Goal: Task Accomplishment & Management: Use online tool/utility

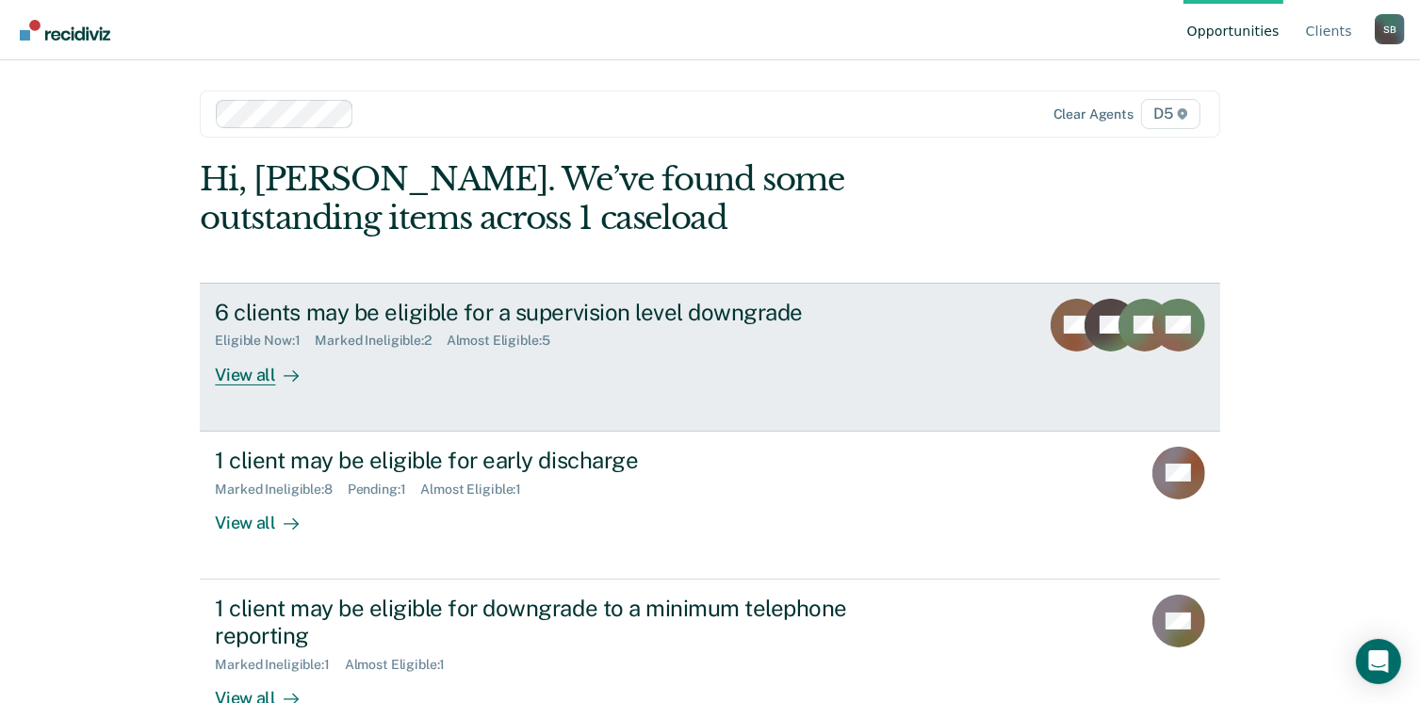
click at [249, 369] on div "View all" at bounding box center [268, 367] width 106 height 37
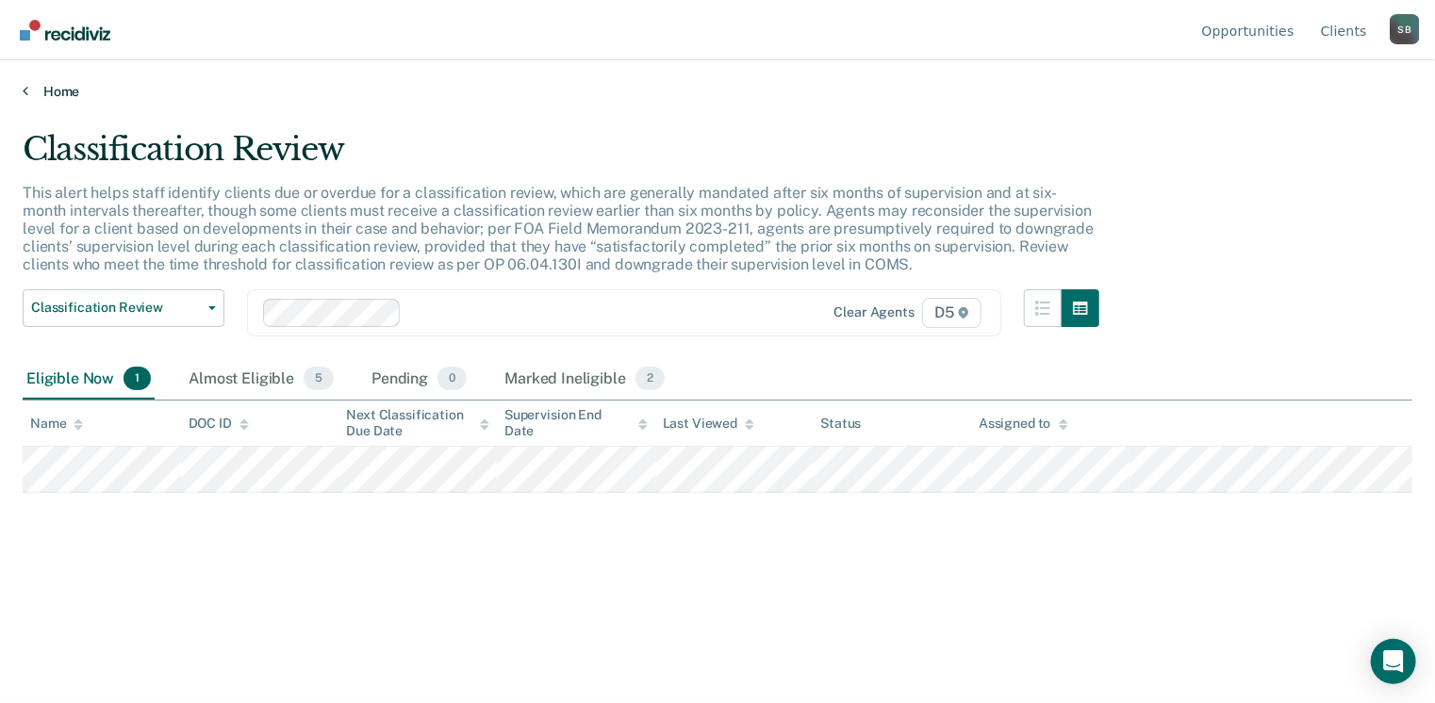
click at [57, 87] on link "Home" at bounding box center [717, 91] width 1389 height 17
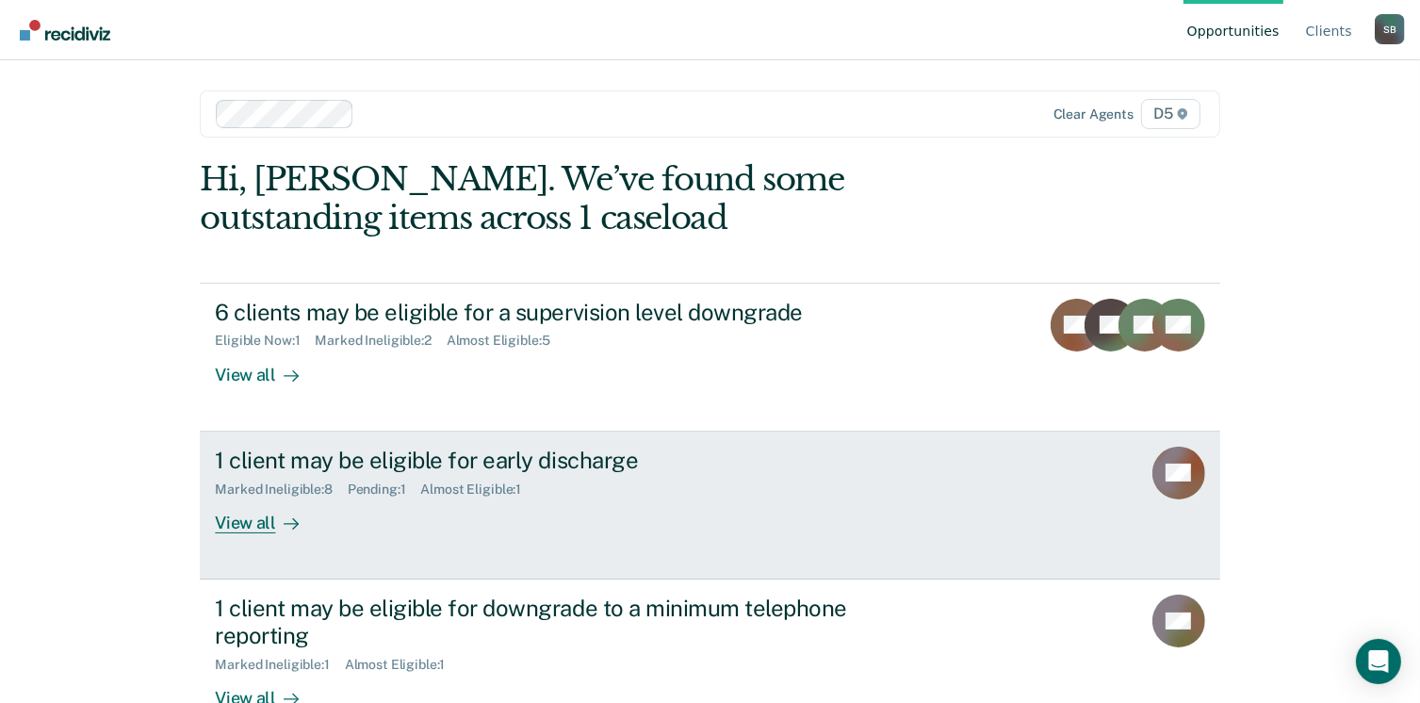
click at [261, 521] on div "View all" at bounding box center [268, 515] width 106 height 37
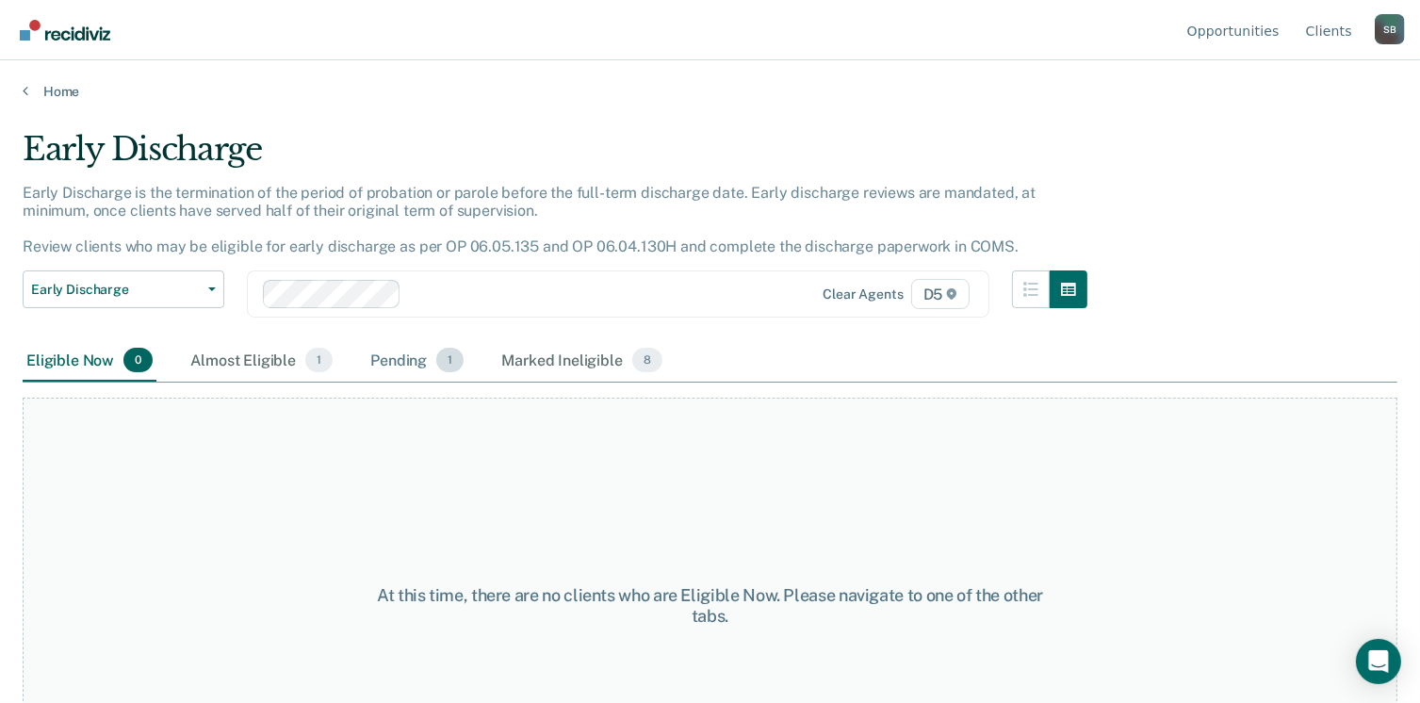
click at [412, 359] on div "Pending 1" at bounding box center [417, 360] width 101 height 41
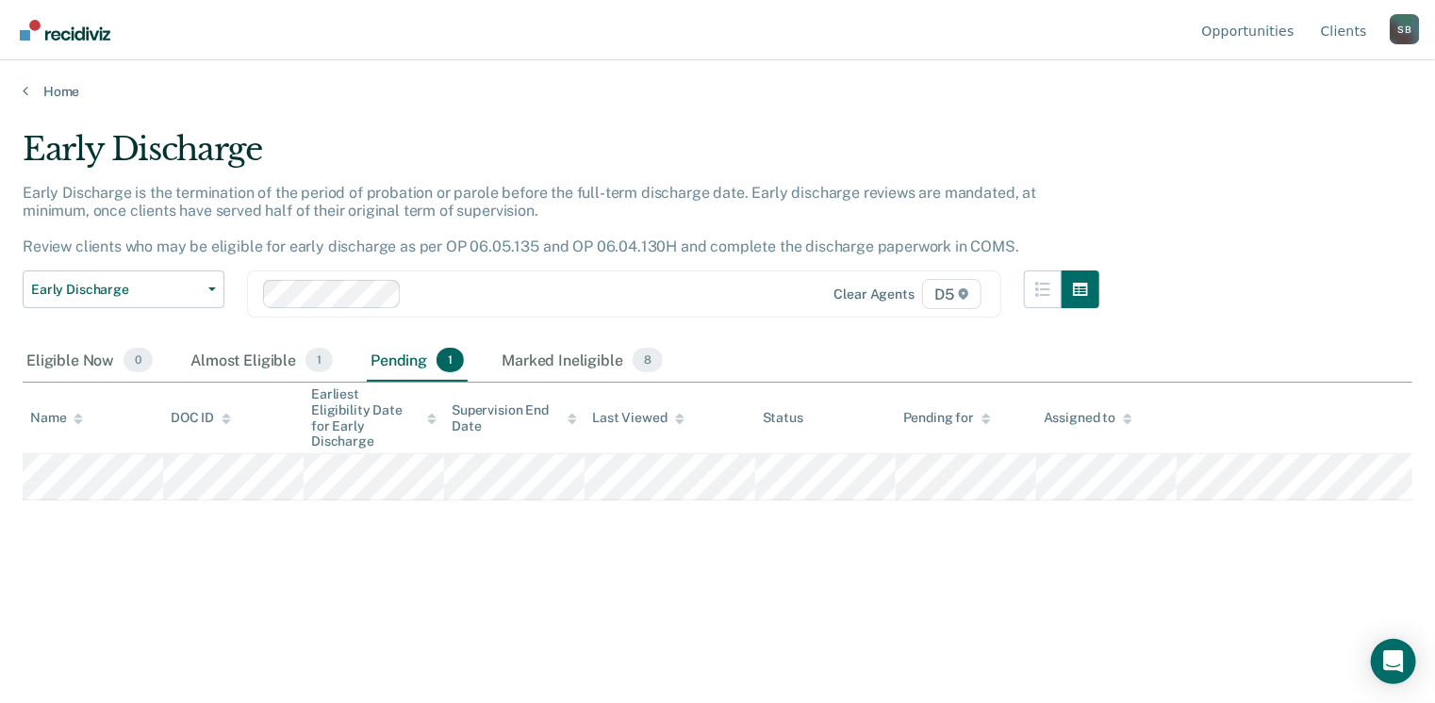
click at [57, 100] on main "Early Discharge Early Discharge is the termination of the period of probation o…" at bounding box center [717, 399] width 1435 height 598
click at [60, 90] on link "Home" at bounding box center [717, 91] width 1389 height 17
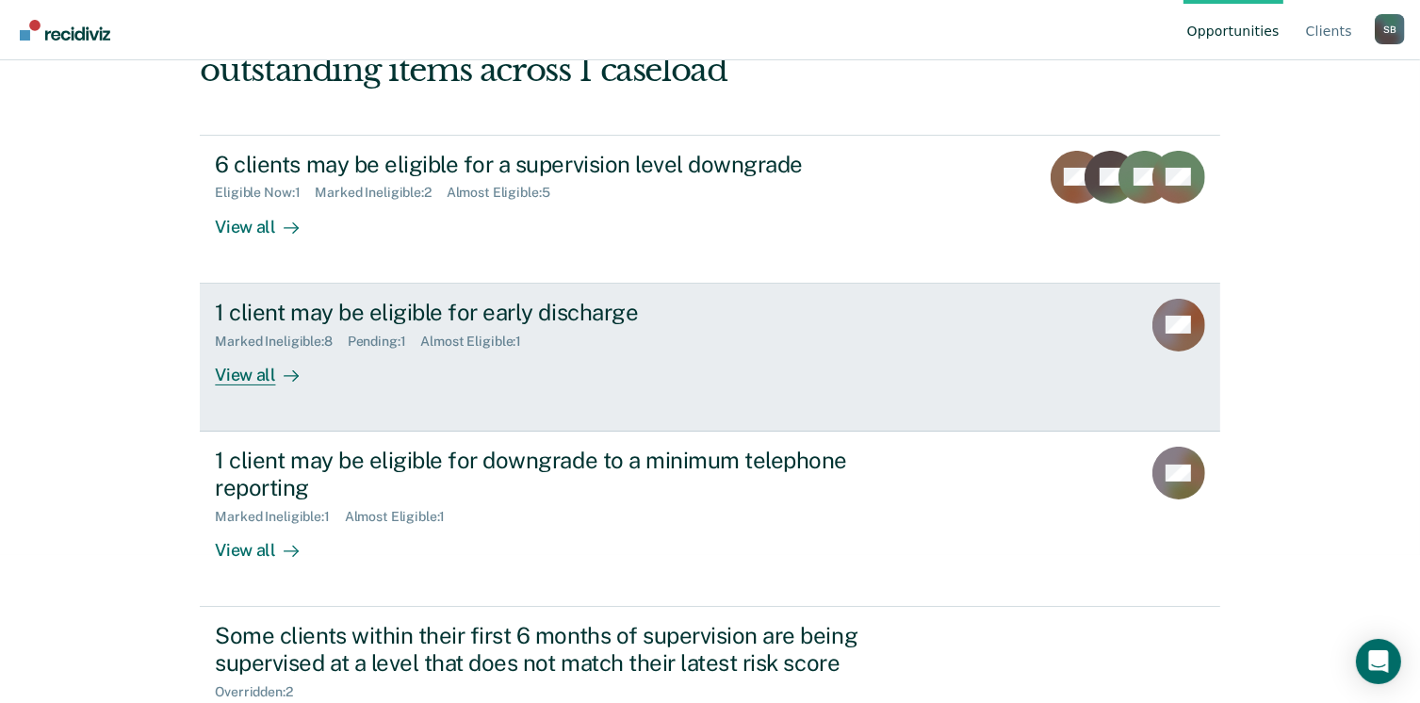
scroll to position [189, 0]
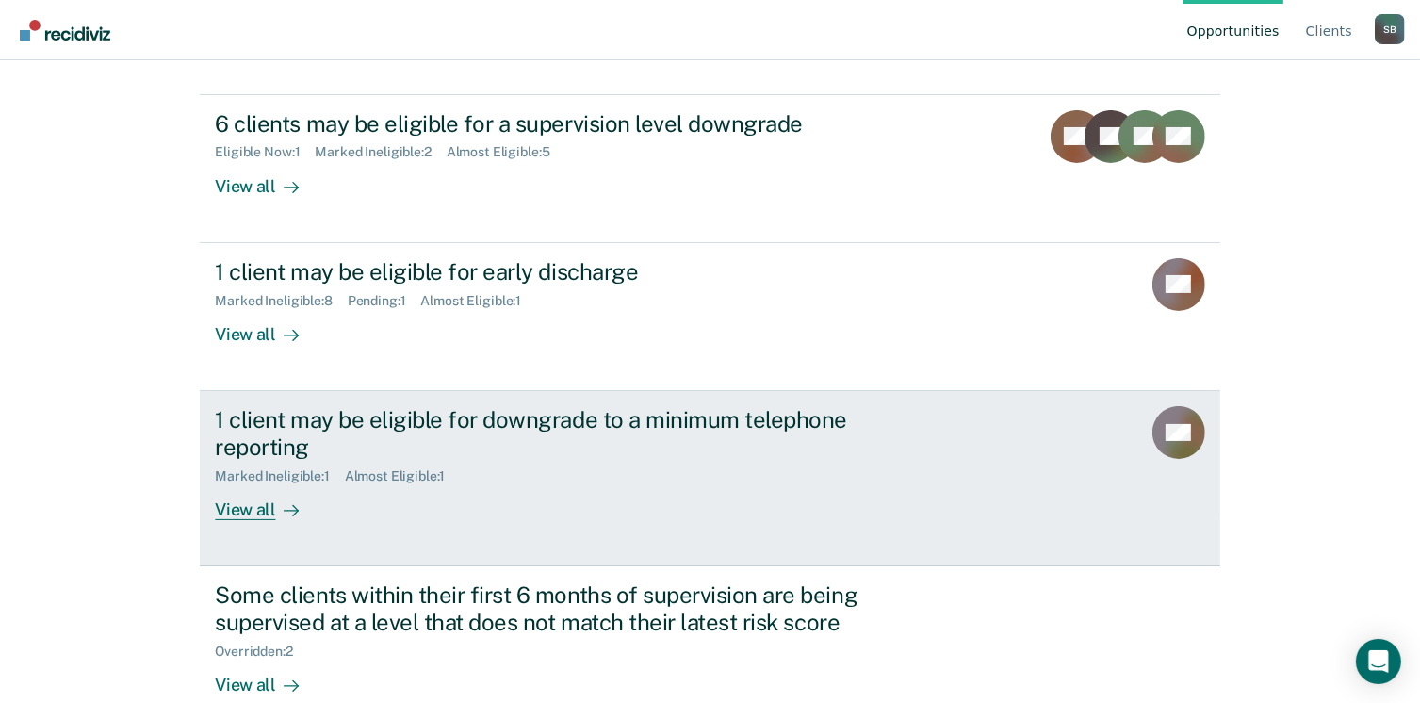
click at [233, 511] on div "View all" at bounding box center [268, 502] width 106 height 37
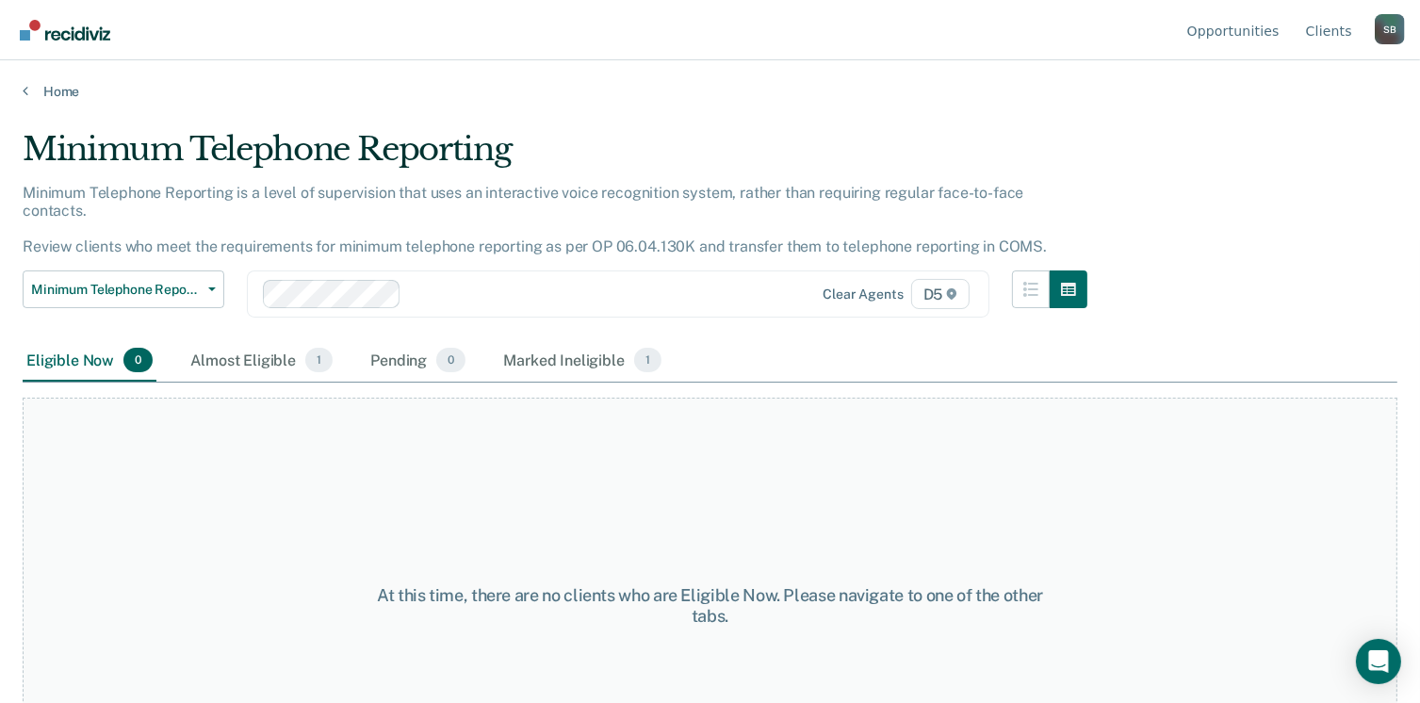
click at [267, 383] on div "At this time, there are no clients who are Eligible Now. Please navigate to one…" at bounding box center [710, 599] width 1375 height 432
click at [268, 349] on div "Almost Eligible 1" at bounding box center [262, 360] width 150 height 41
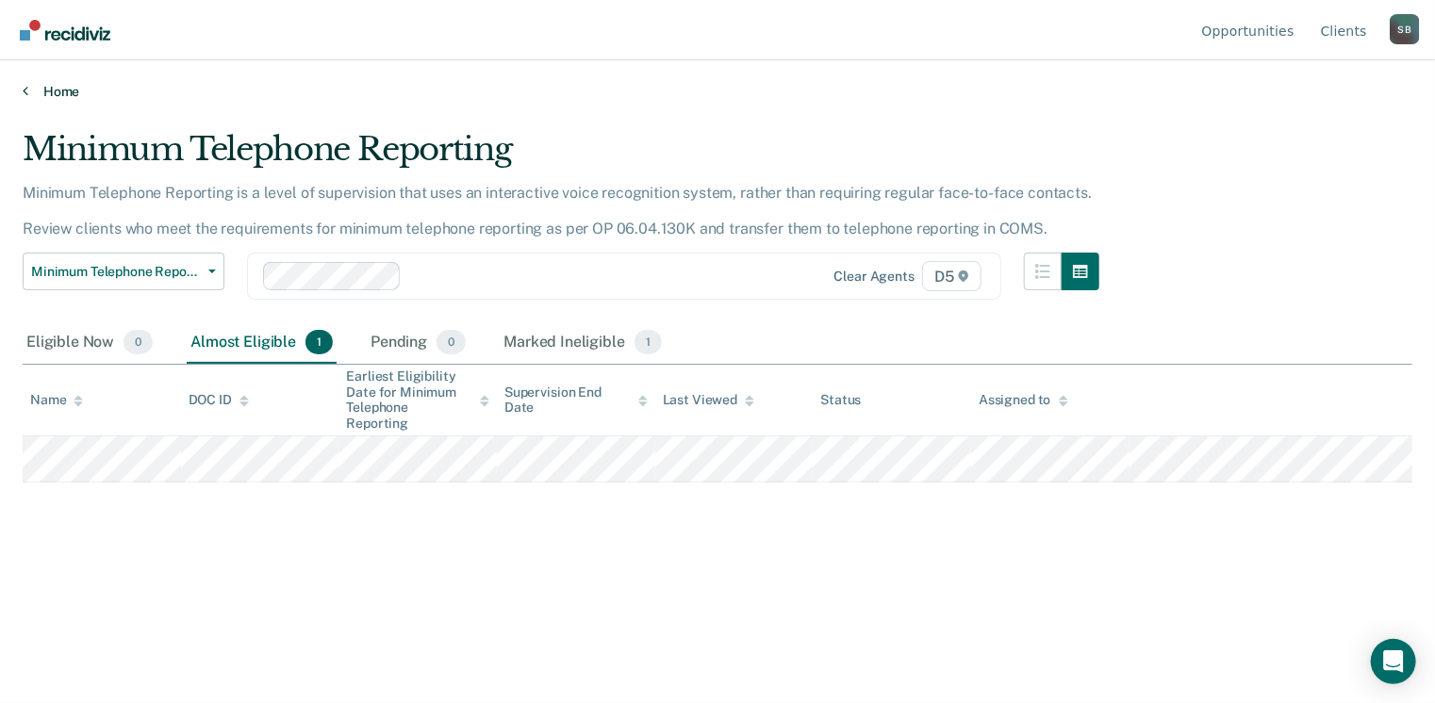
click at [60, 90] on link "Home" at bounding box center [717, 91] width 1389 height 17
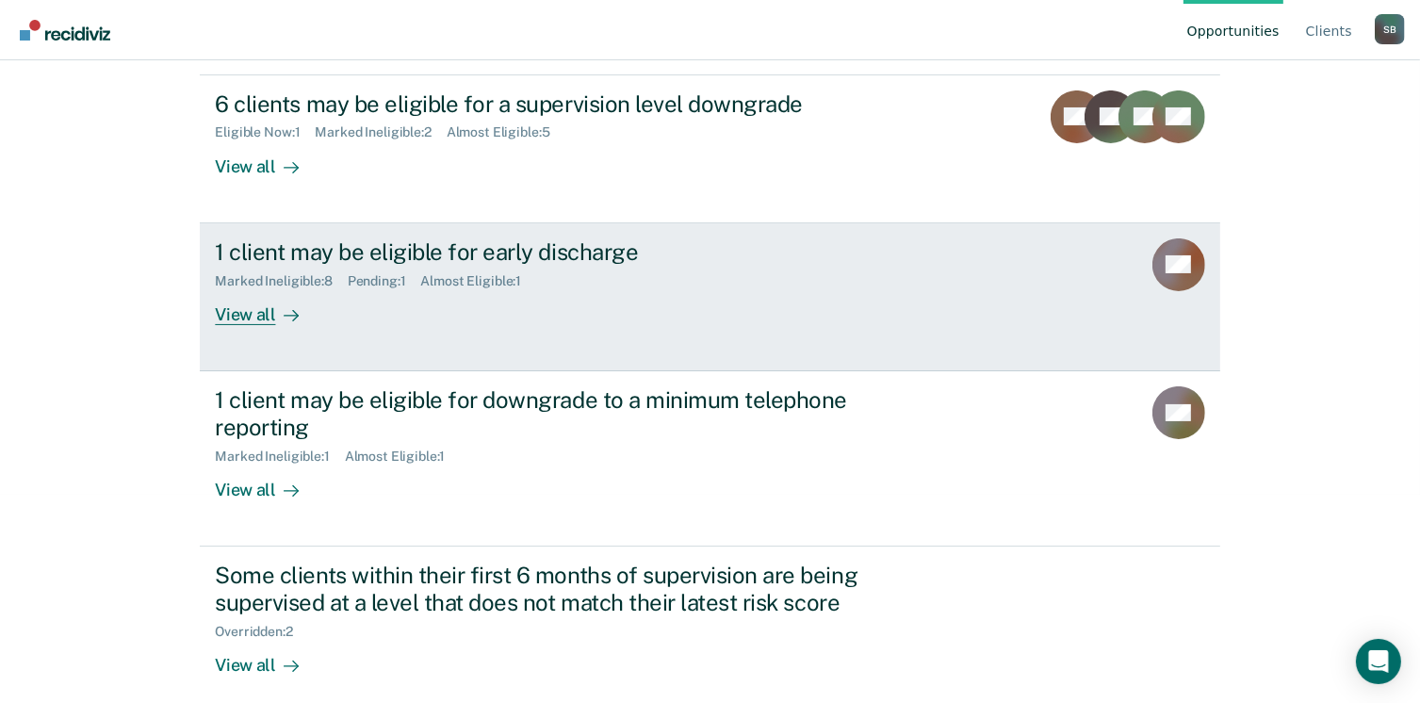
scroll to position [225, 0]
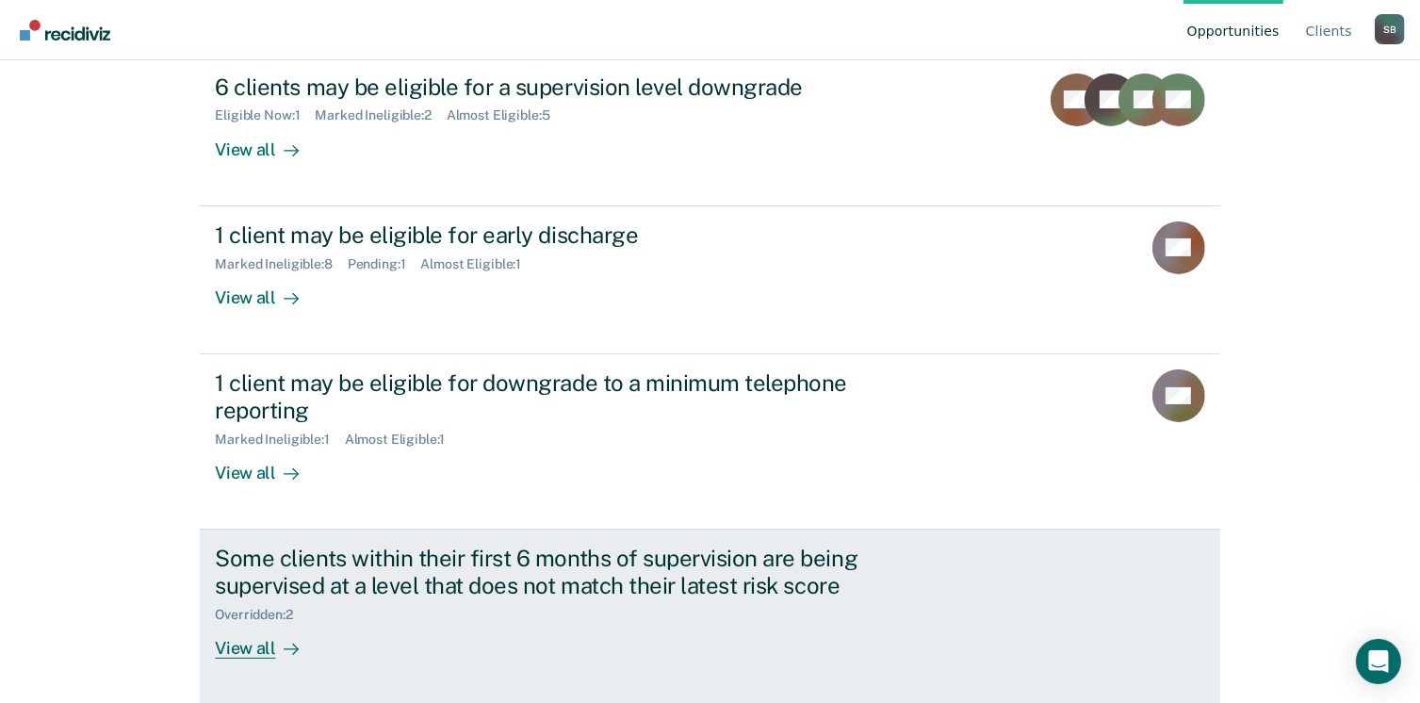
click at [241, 652] on div "View all" at bounding box center [268, 640] width 106 height 37
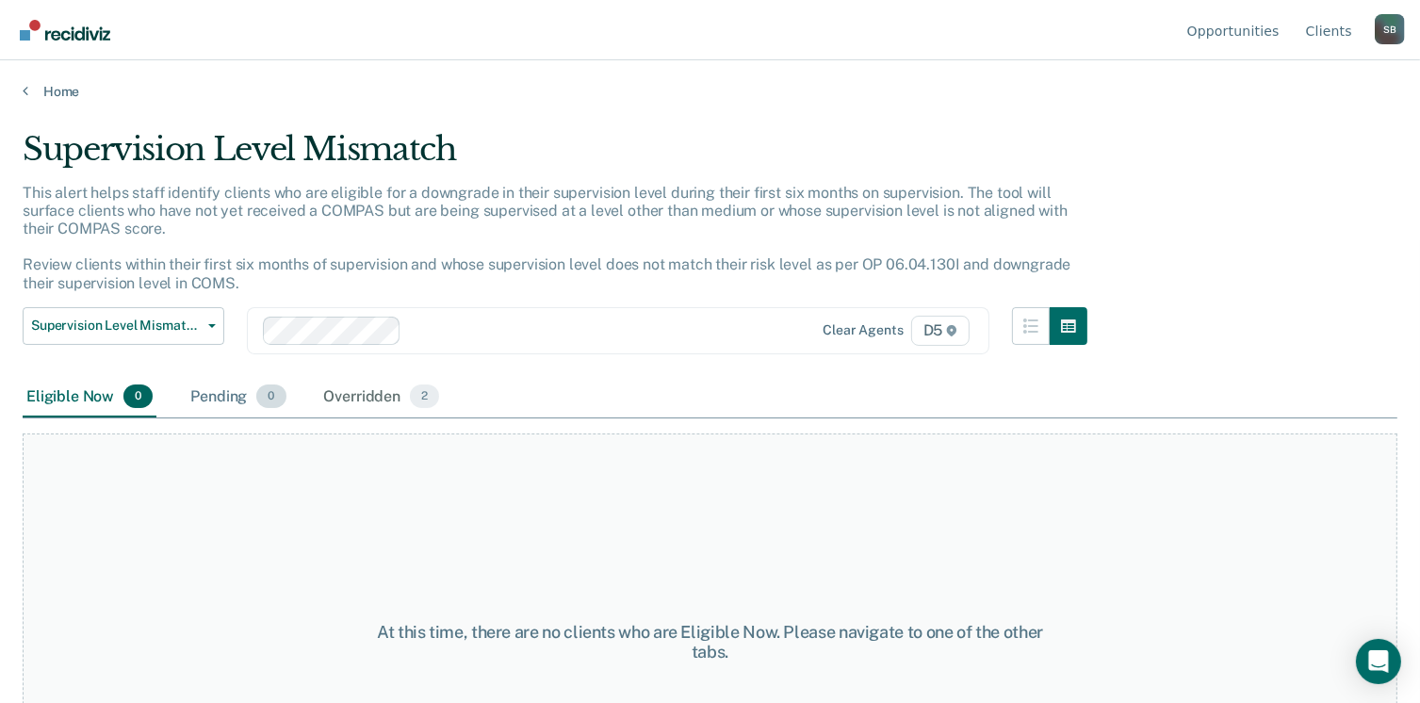
click at [232, 382] on div "Pending 0" at bounding box center [238, 397] width 103 height 41
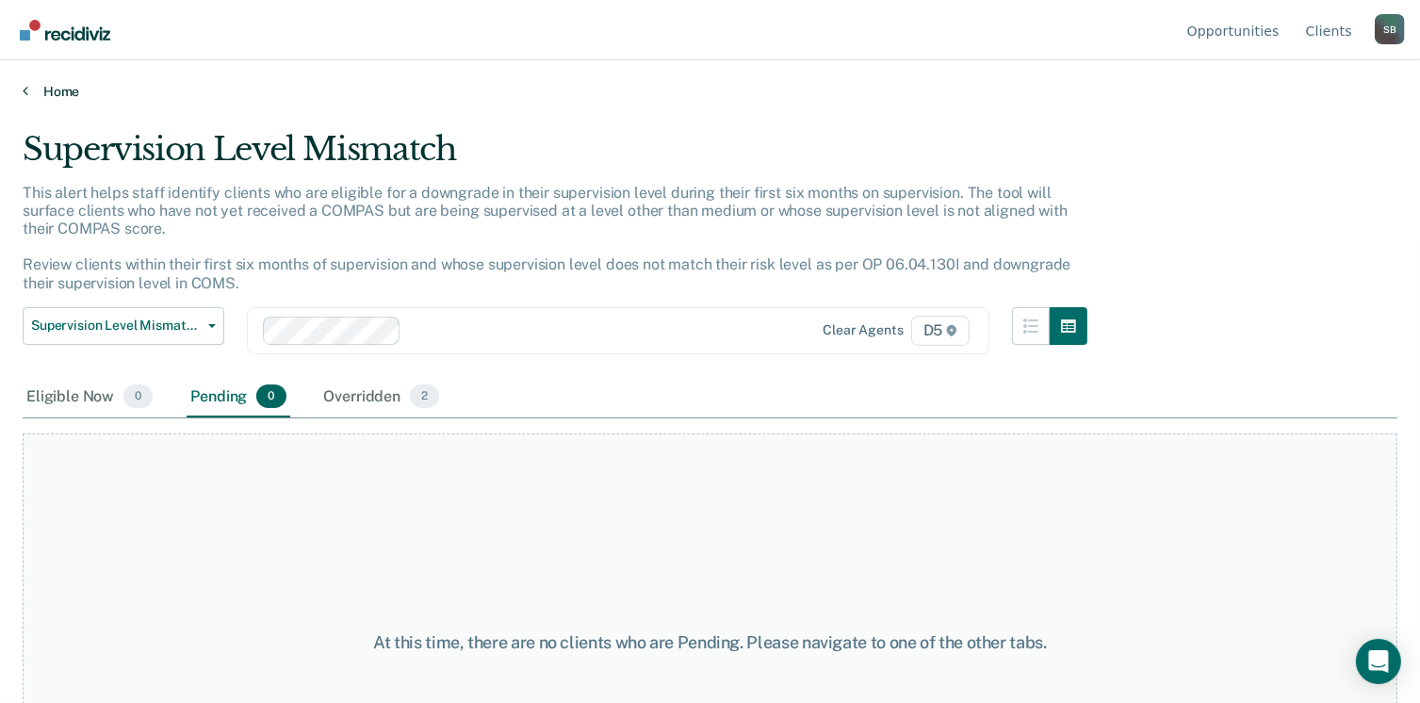
click at [77, 92] on link "Home" at bounding box center [710, 91] width 1375 height 17
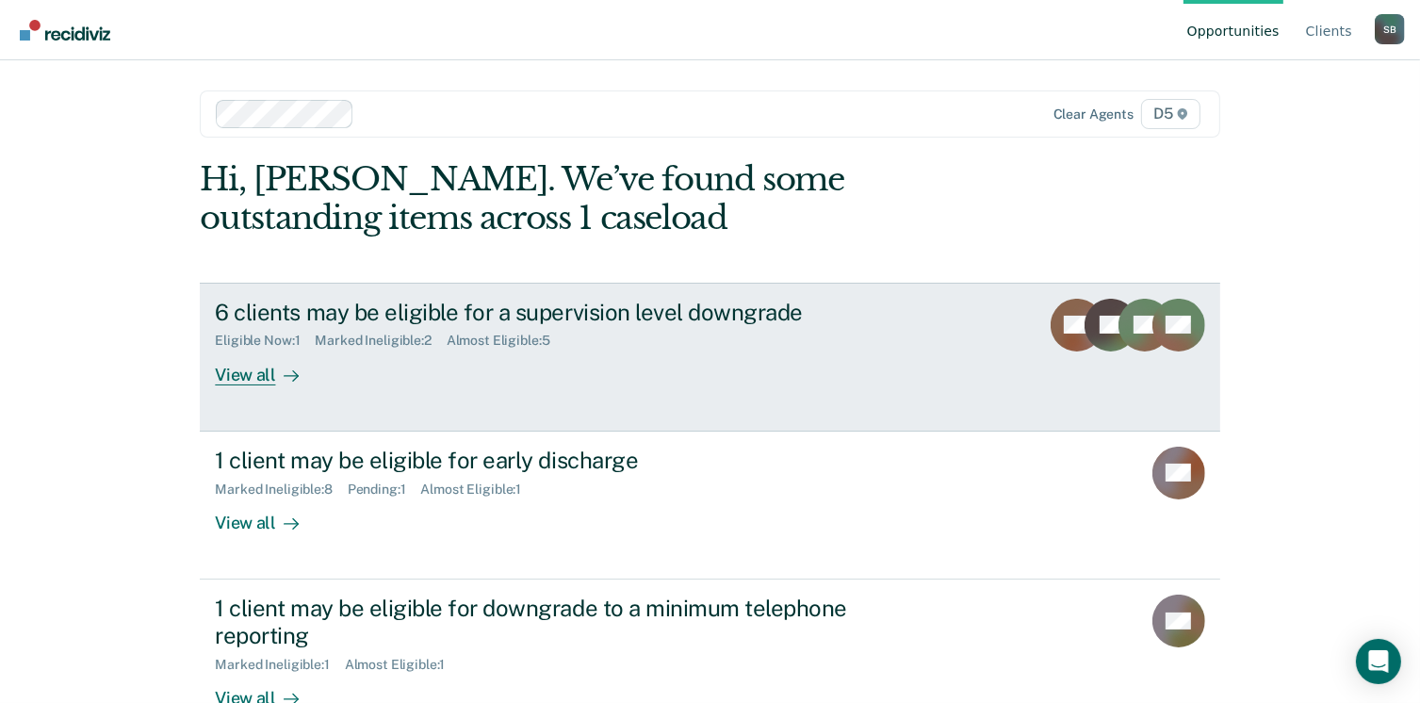
click at [232, 379] on div "View all" at bounding box center [268, 367] width 106 height 37
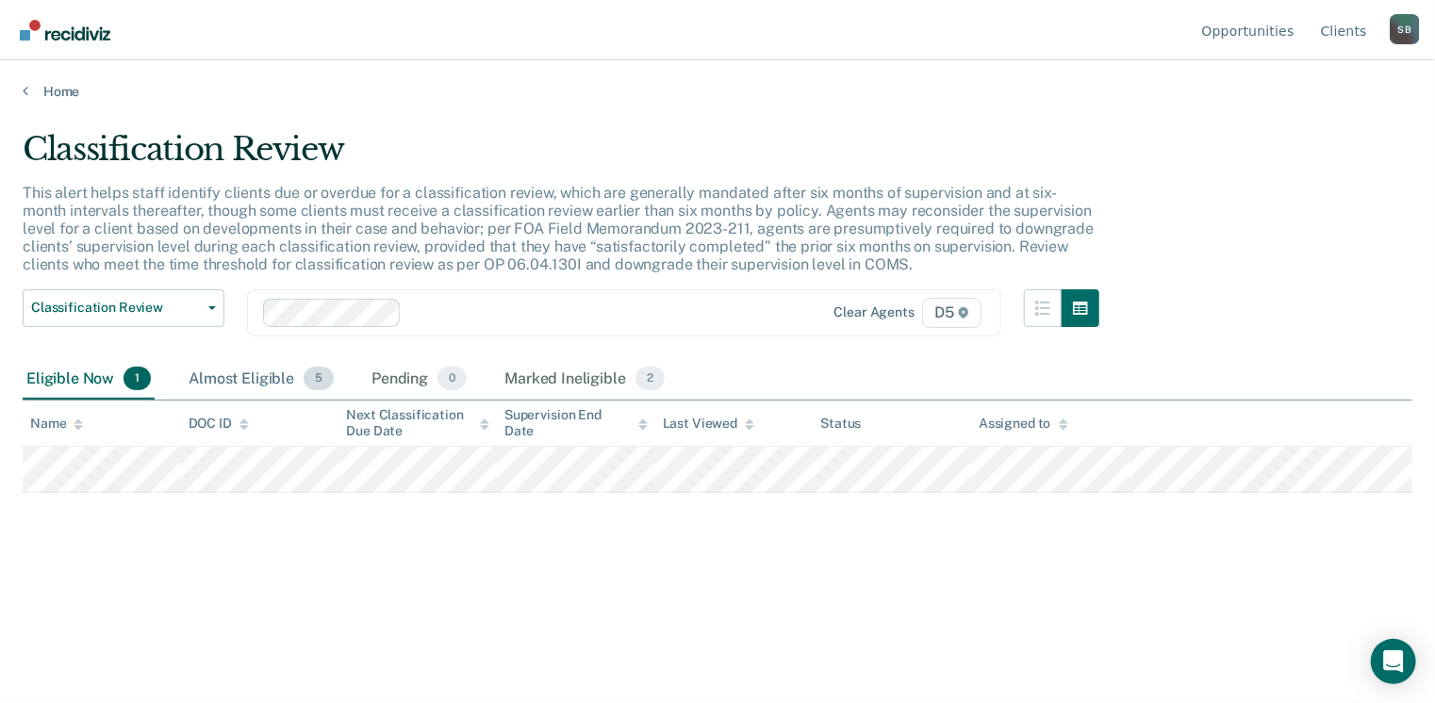
click at [249, 376] on div "Almost Eligible 5" at bounding box center [261, 379] width 153 height 41
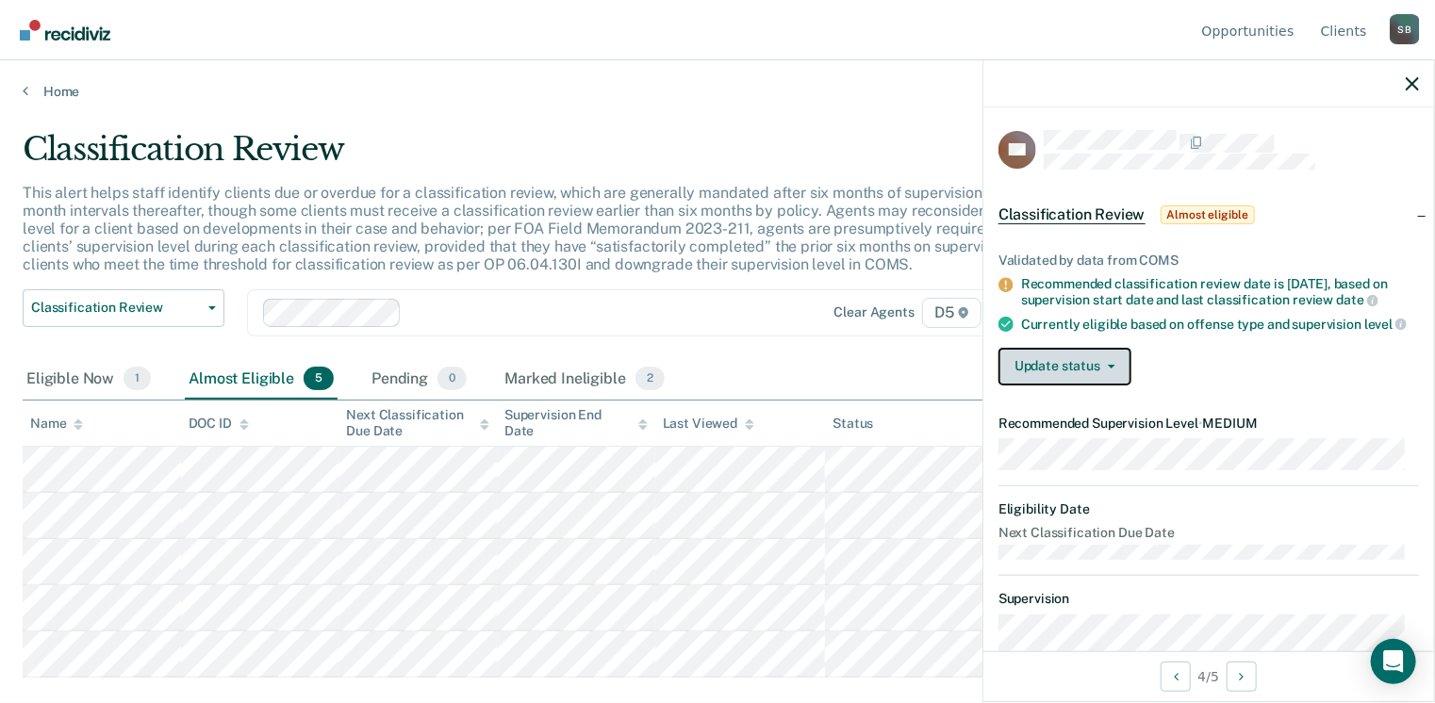
click at [1029, 374] on button "Update status" at bounding box center [1064, 367] width 133 height 38
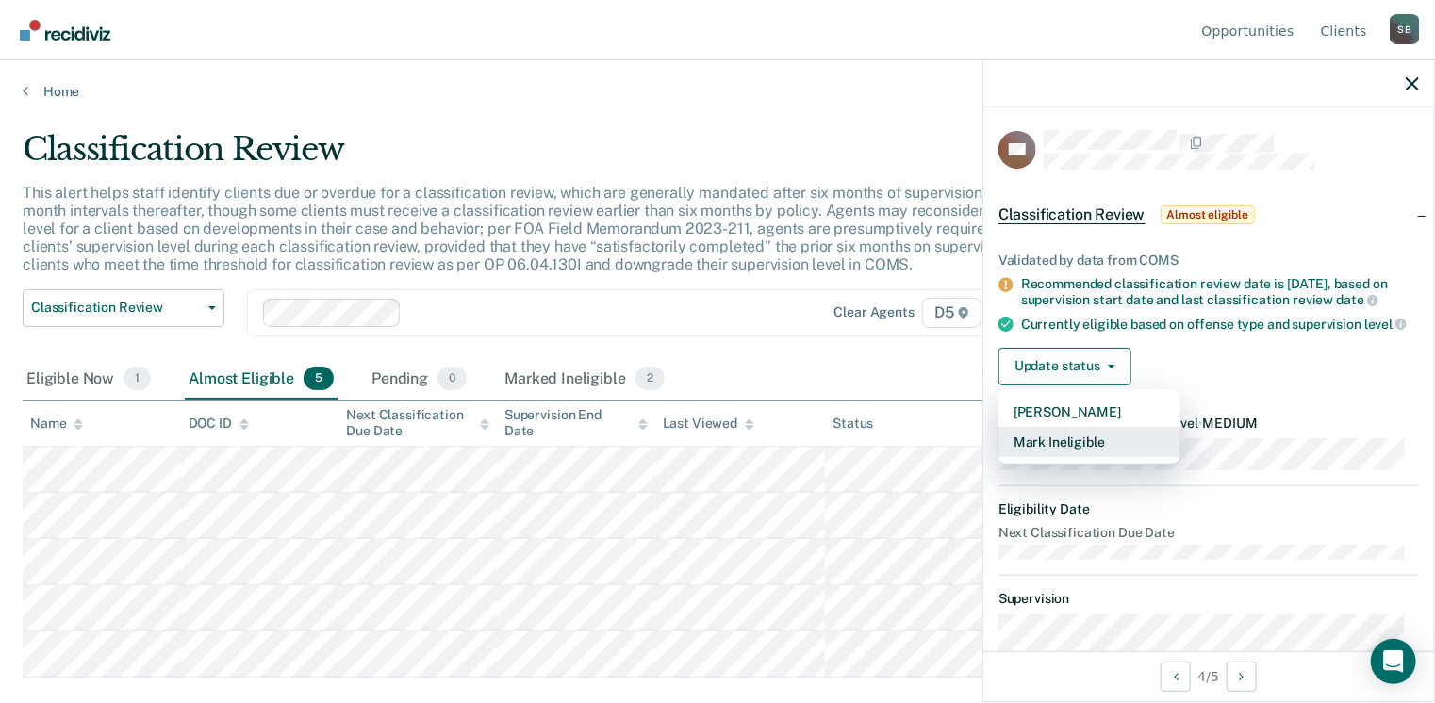
click at [1065, 457] on button "Mark Ineligible" at bounding box center [1089, 442] width 182 height 30
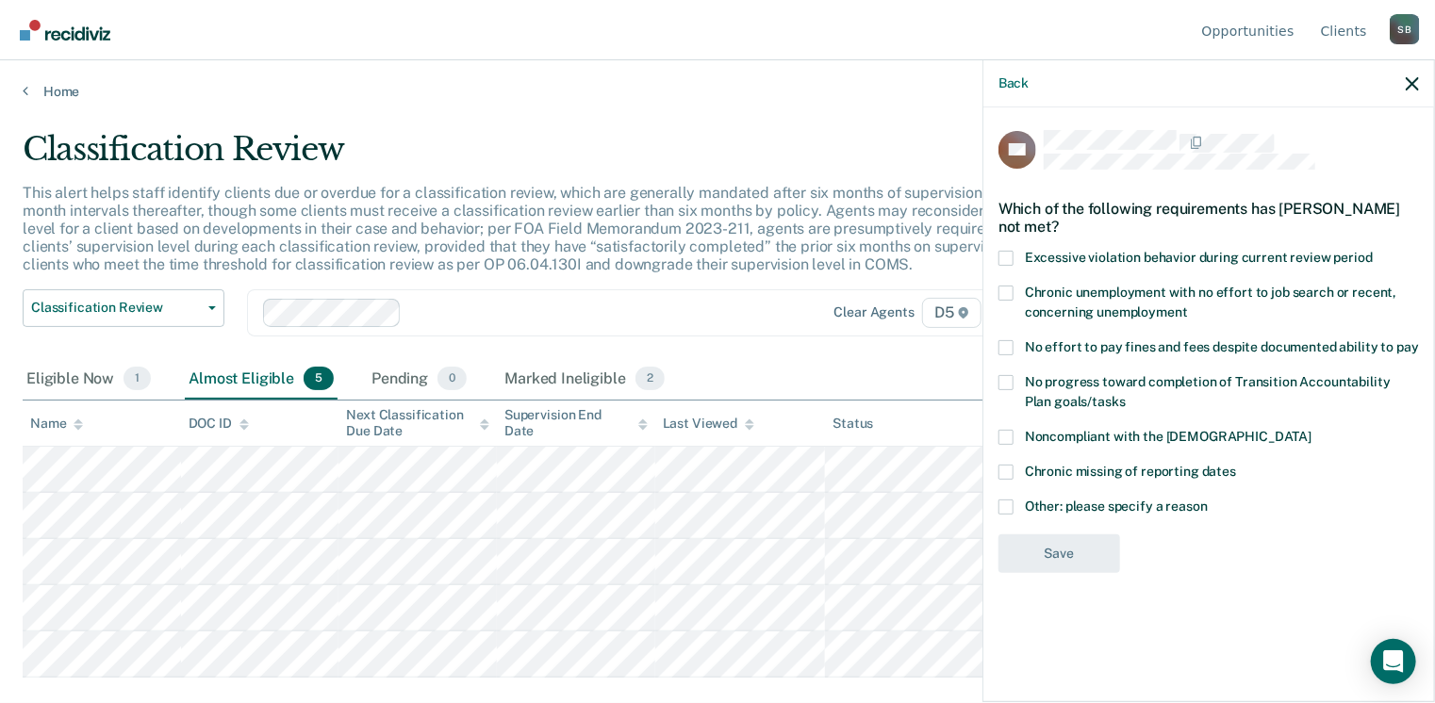
click at [1011, 501] on span at bounding box center [1005, 507] width 15 height 15
click at [1207, 500] on input "Other: please specify a reason" at bounding box center [1207, 500] width 0 height 0
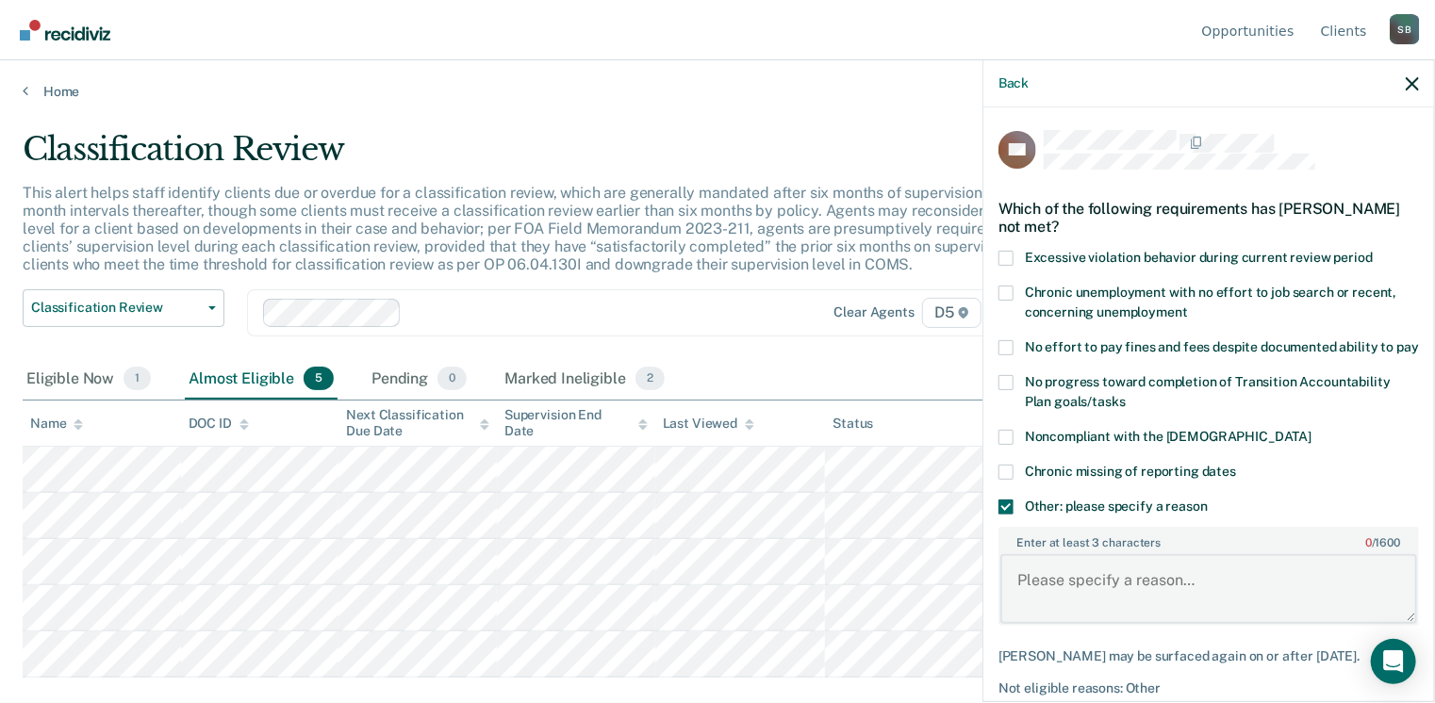
click at [1067, 599] on textarea "Enter at least 3 characters 0 / 1600" at bounding box center [1208, 589] width 417 height 70
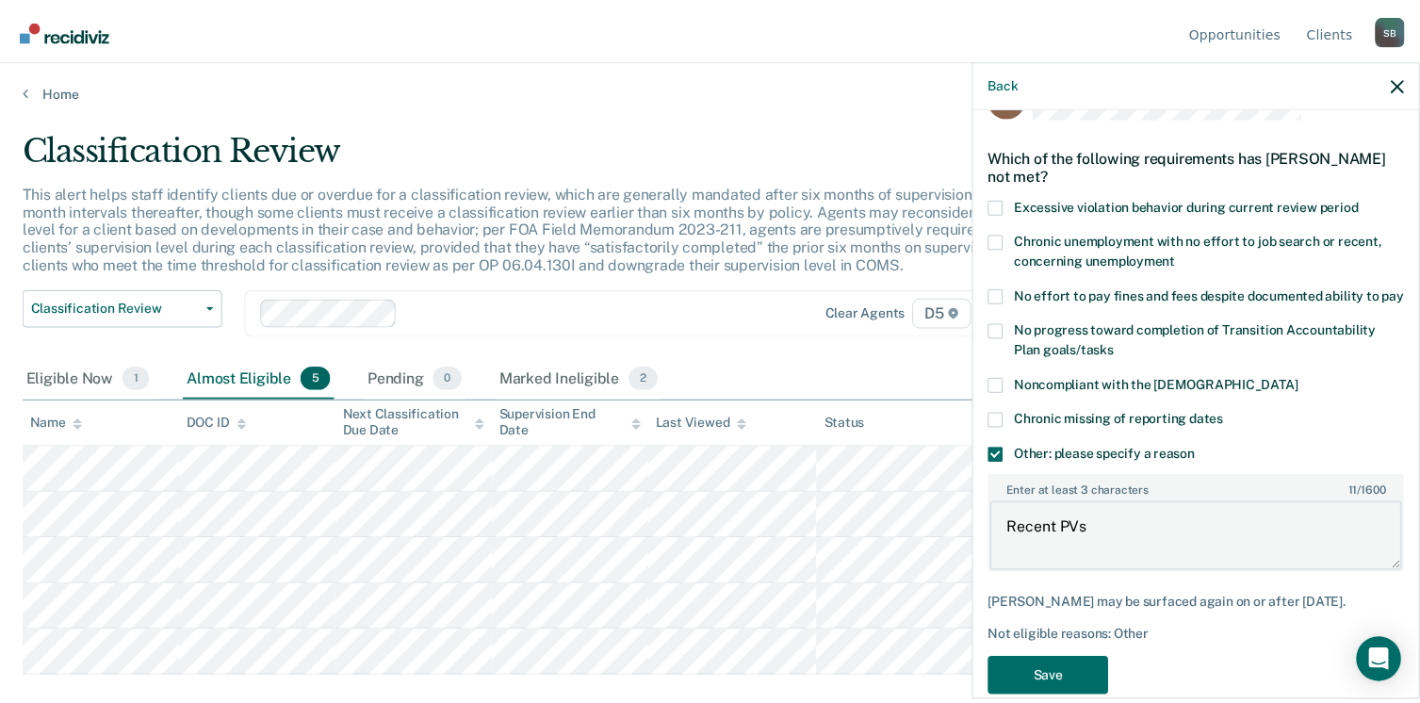
scroll to position [101, 0]
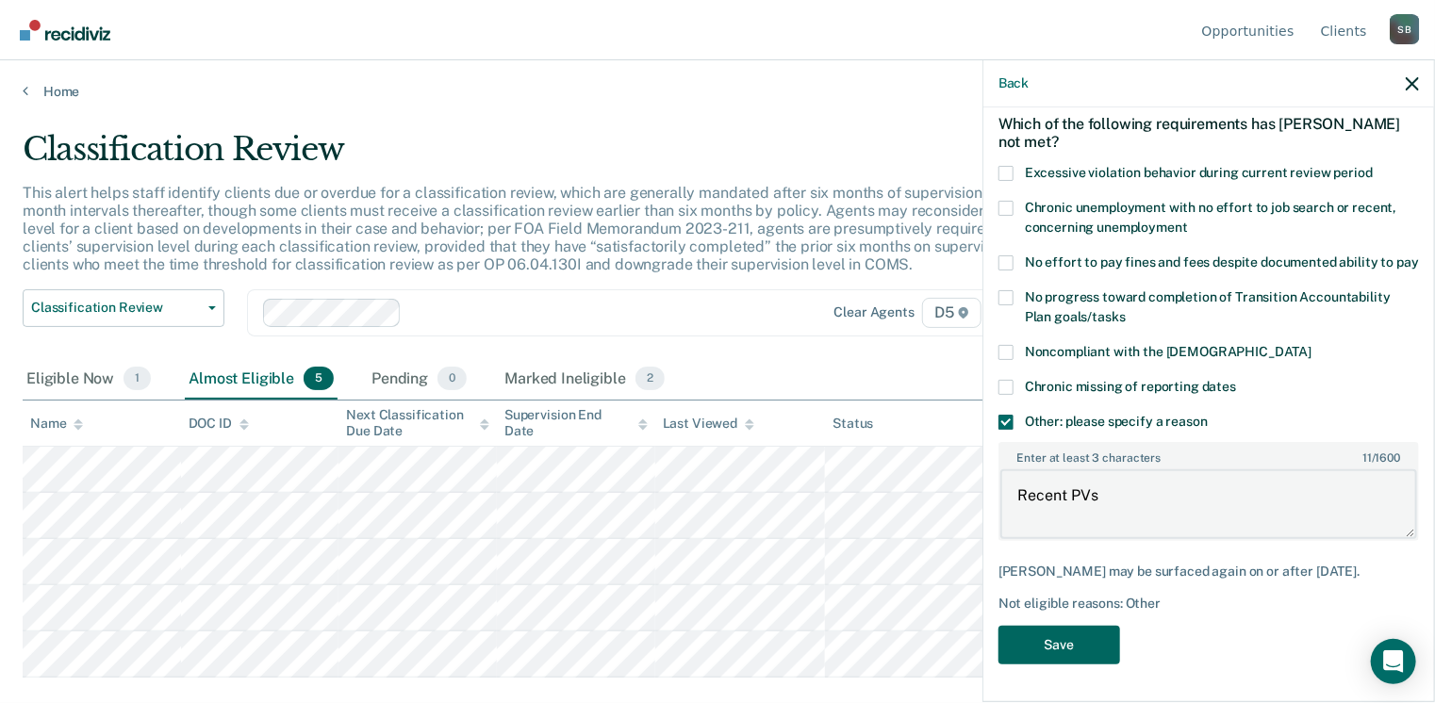
type textarea "Recent PVs"
click at [1085, 638] on button "Save" at bounding box center [1059, 645] width 122 height 39
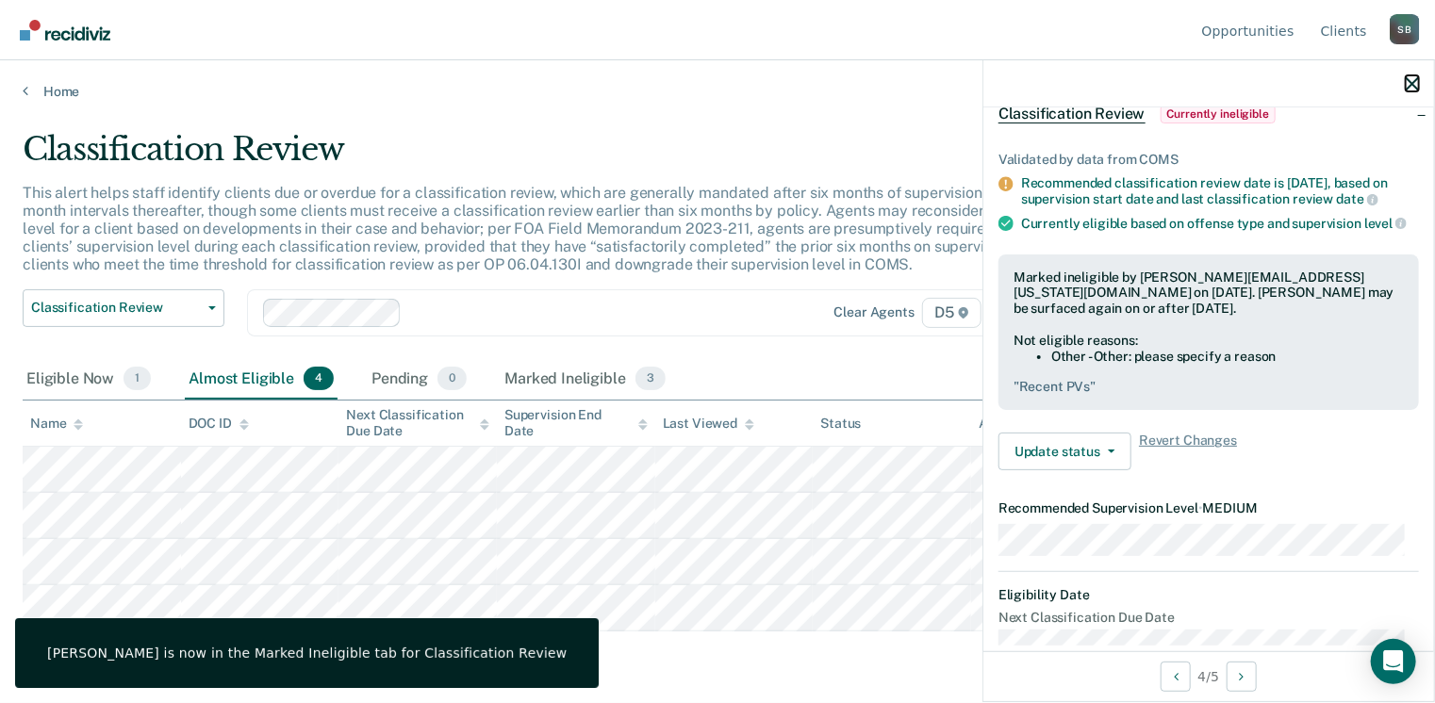
drag, startPoint x: 1416, startPoint y: 86, endPoint x: 1396, endPoint y: 94, distance: 21.5
click at [1416, 86] on icon "button" at bounding box center [1411, 83] width 13 height 13
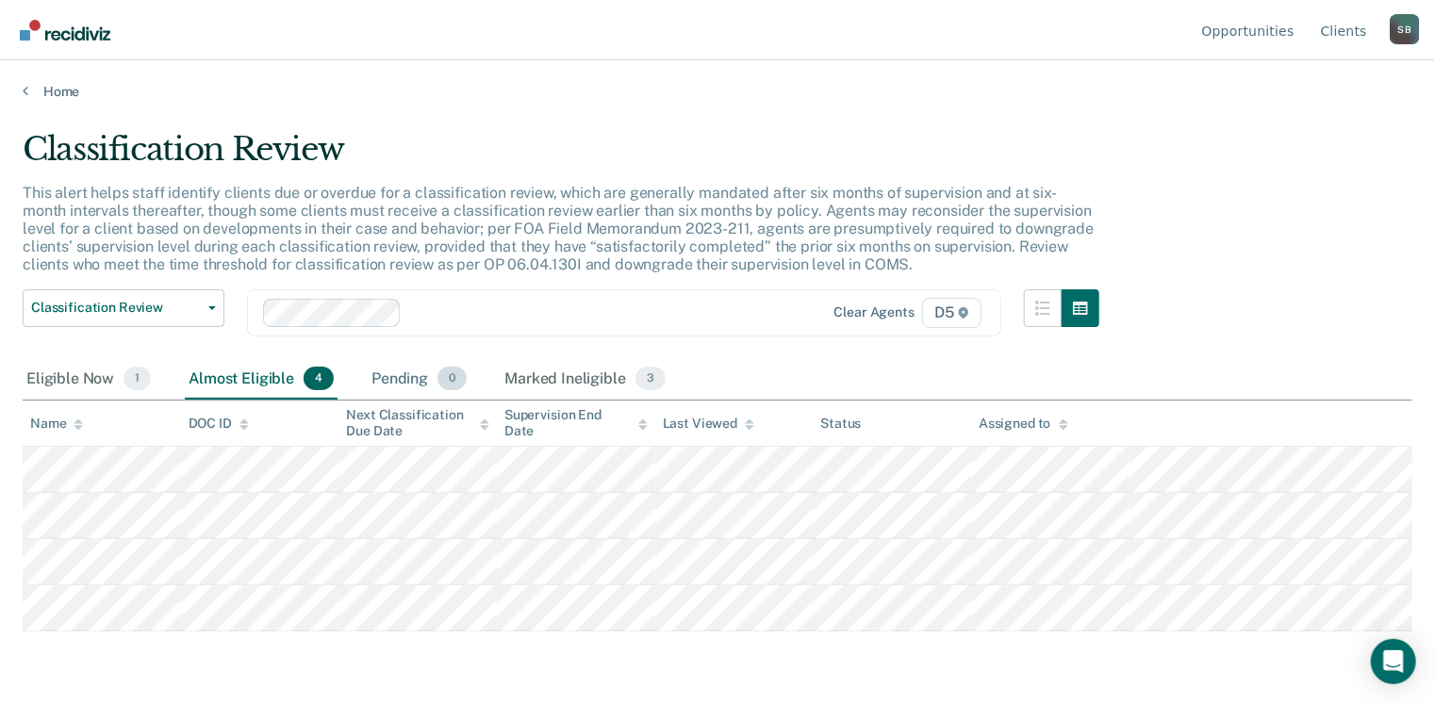
click at [401, 370] on div "Pending 0" at bounding box center [419, 379] width 103 height 41
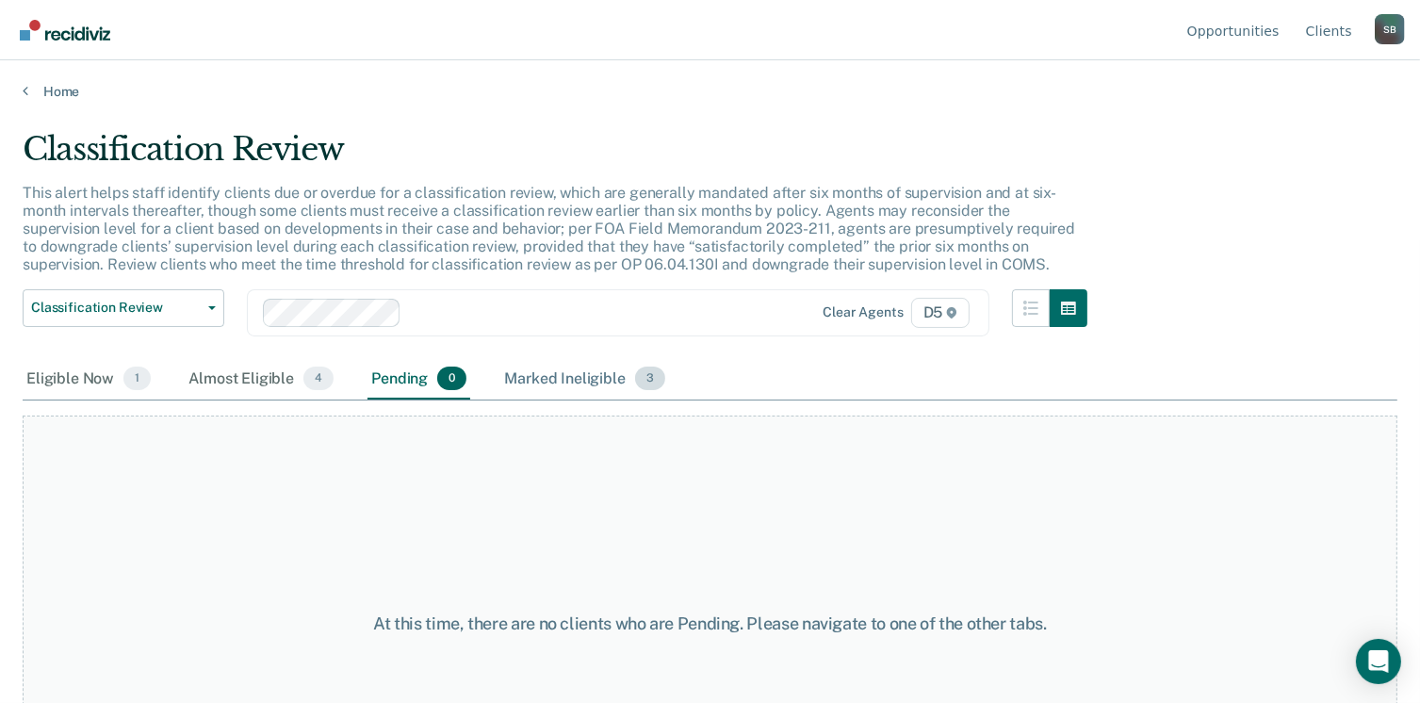
click at [559, 383] on div "Marked Ineligible 3" at bounding box center [584, 379] width 169 height 41
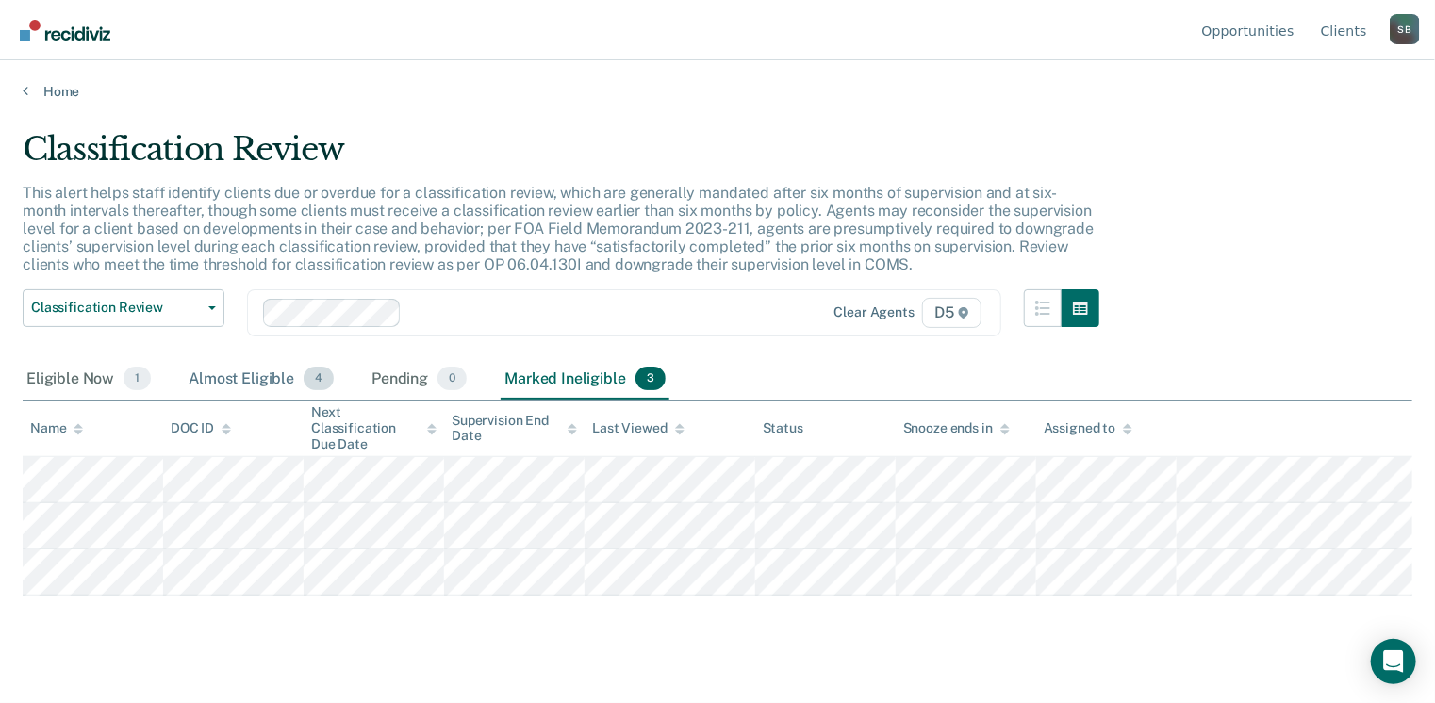
click at [233, 382] on div "Almost Eligible 4" at bounding box center [261, 379] width 153 height 41
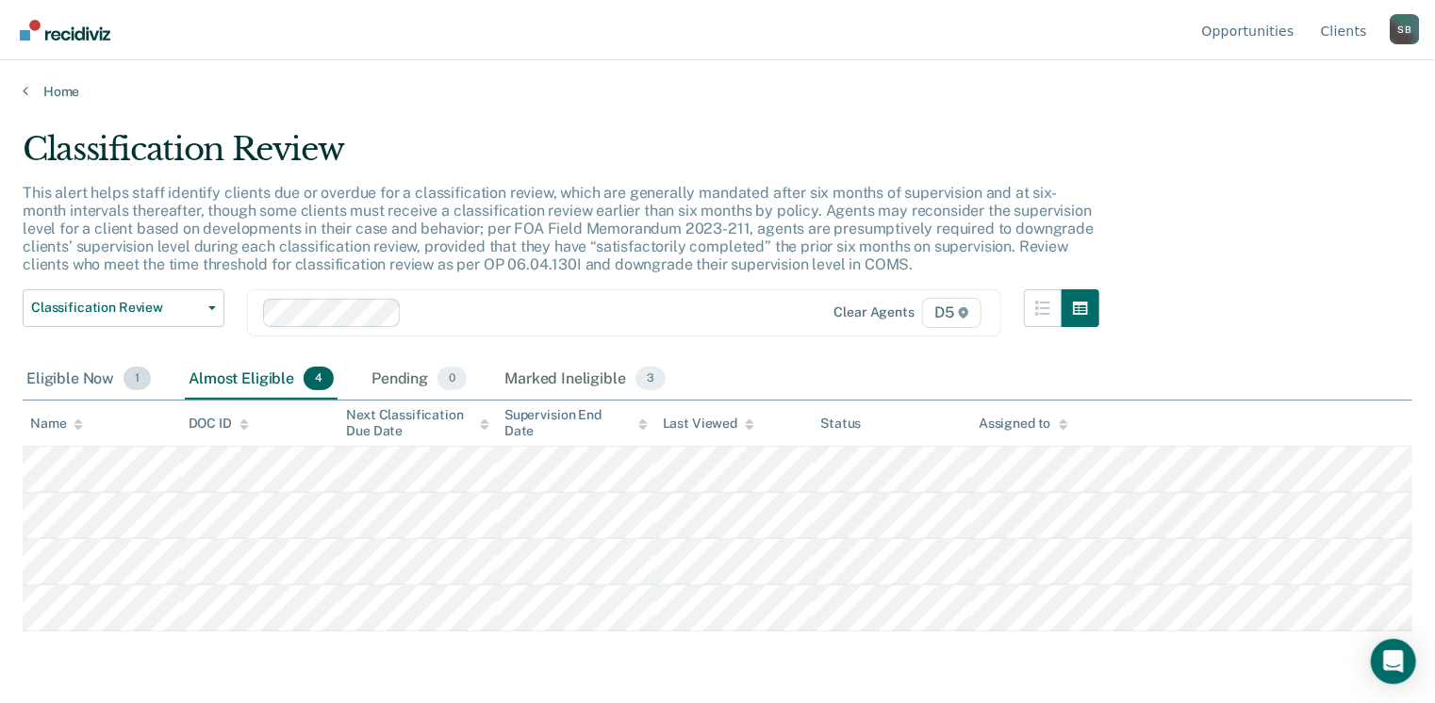
click at [37, 373] on div "Eligible Now 1" at bounding box center [89, 379] width 132 height 41
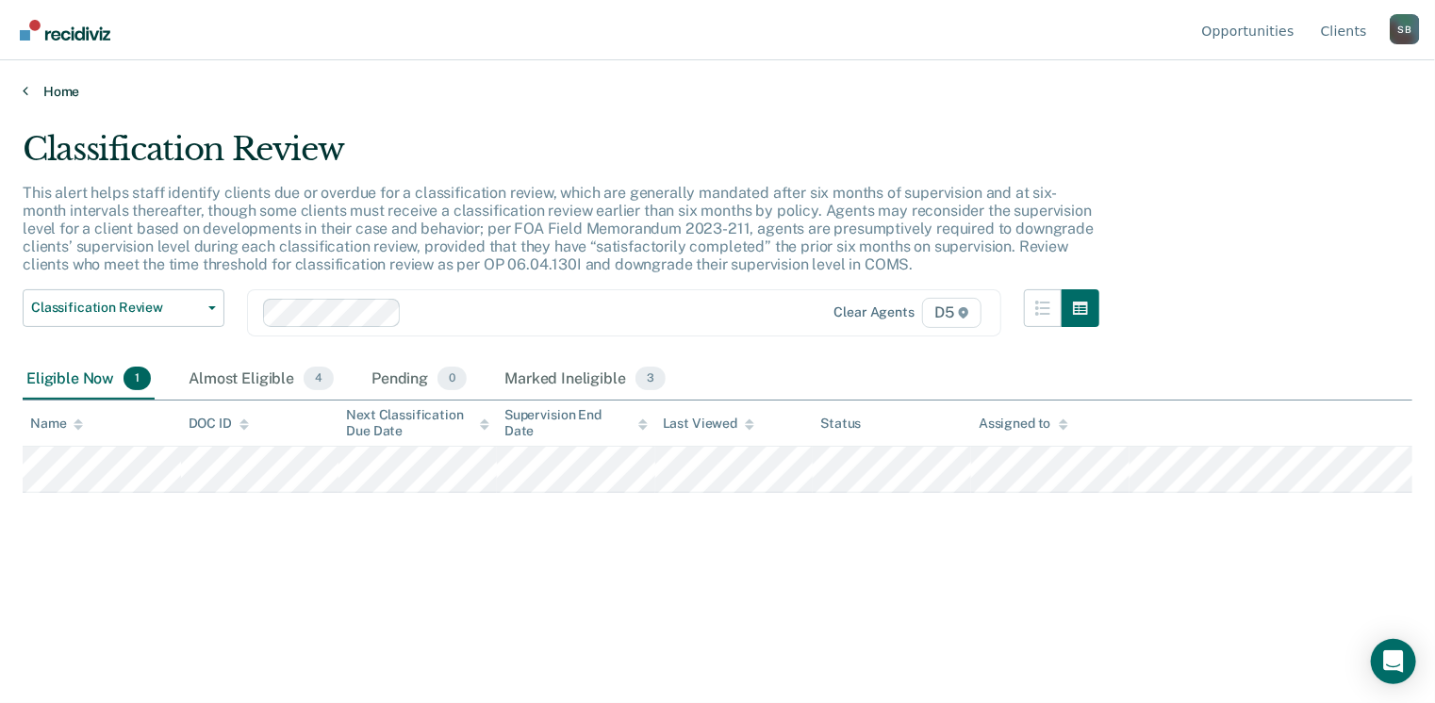
click at [57, 91] on link "Home" at bounding box center [717, 91] width 1389 height 17
